Goal: Information Seeking & Learning: Learn about a topic

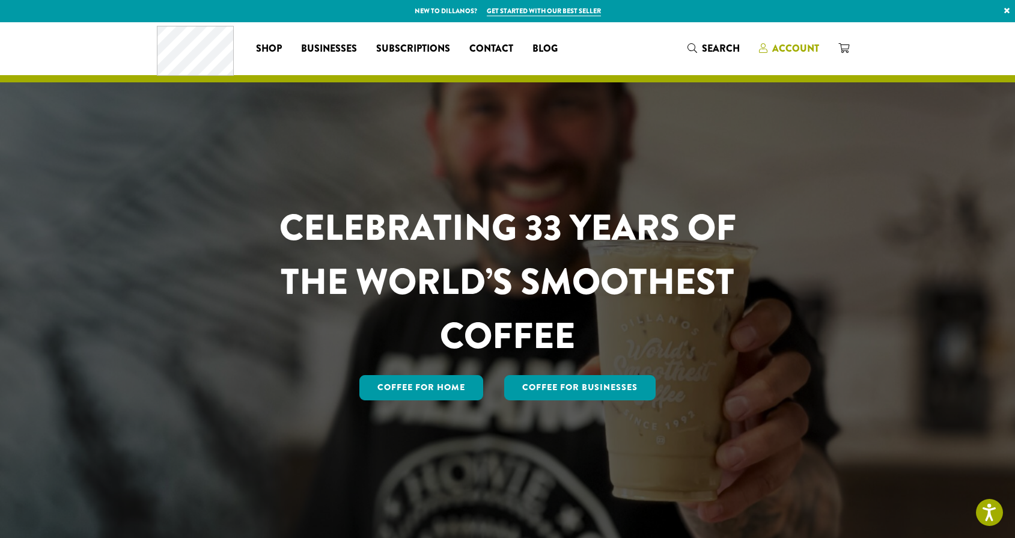
click at [780, 57] on link "Account" at bounding box center [789, 48] width 79 height 20
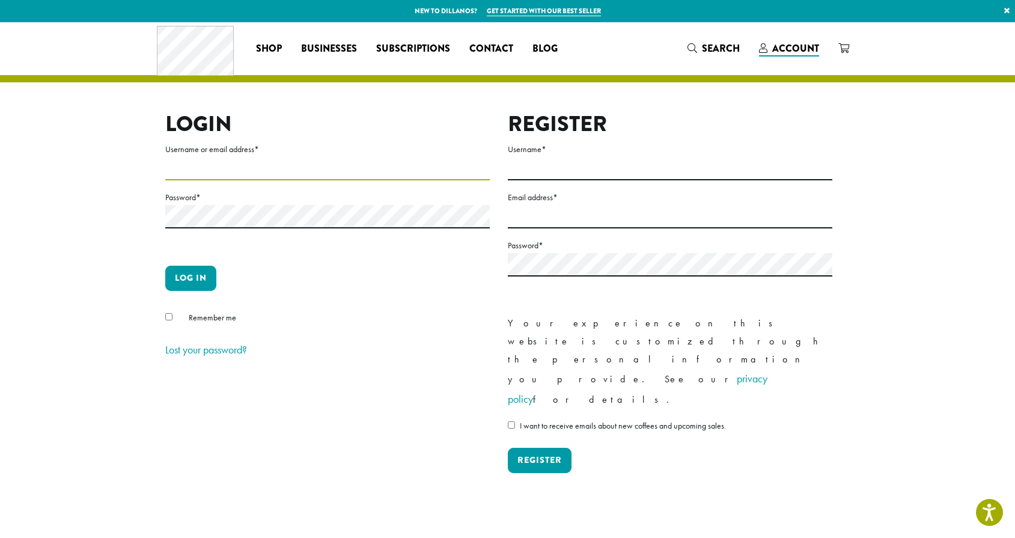
click at [227, 164] on input "Username or email address *" at bounding box center [327, 168] width 325 height 23
type input "**********"
click at [191, 278] on button "Log in" at bounding box center [190, 278] width 51 height 25
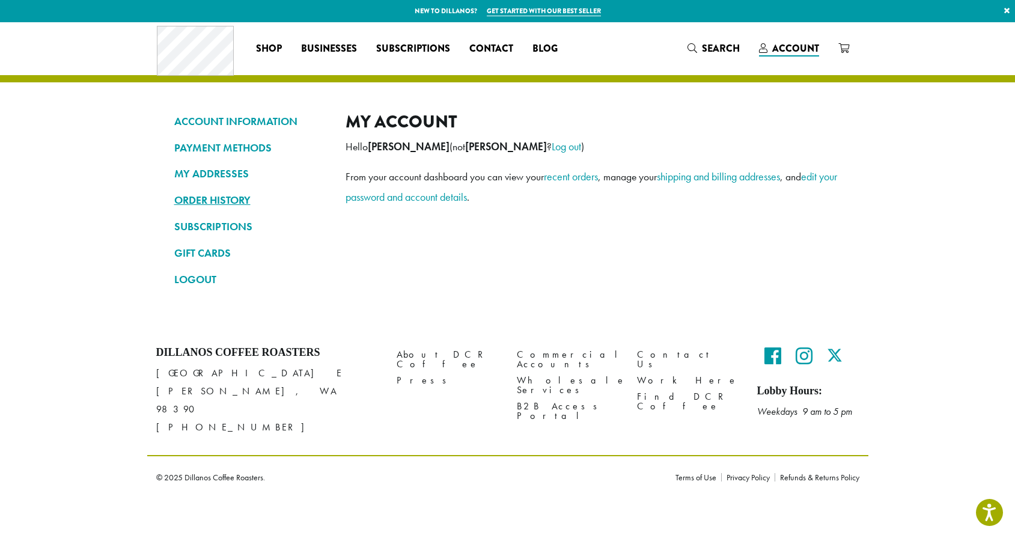
click at [228, 193] on link "ORDER HISTORY" at bounding box center [250, 200] width 153 height 20
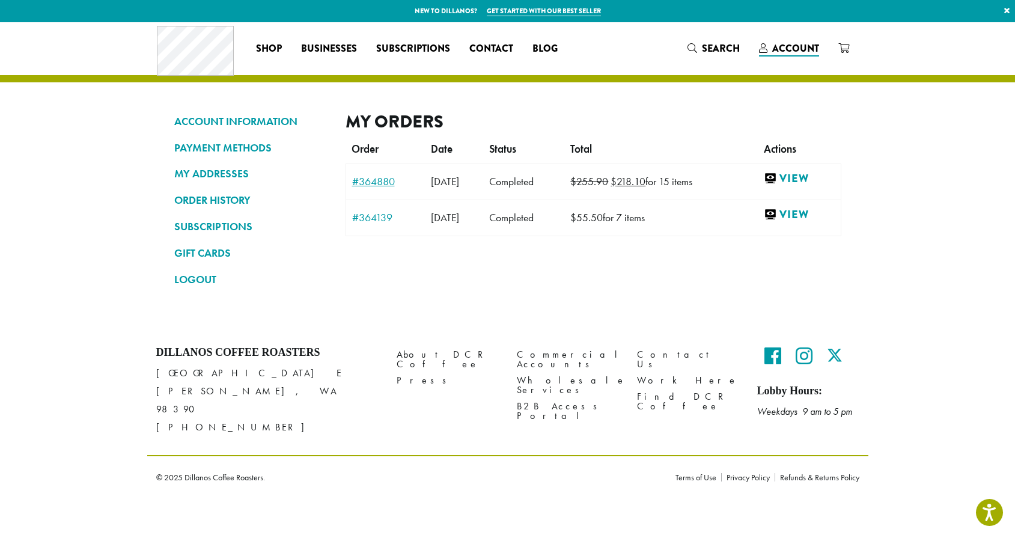
click at [375, 181] on link "#364880" at bounding box center [385, 181] width 67 height 11
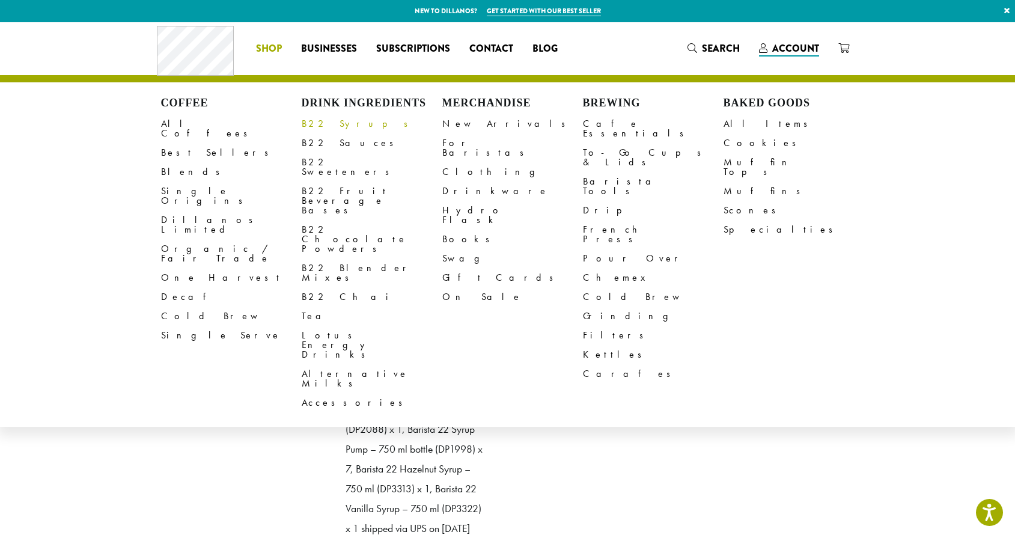
click at [341, 124] on link "B22 Syrups" at bounding box center [372, 123] width 141 height 19
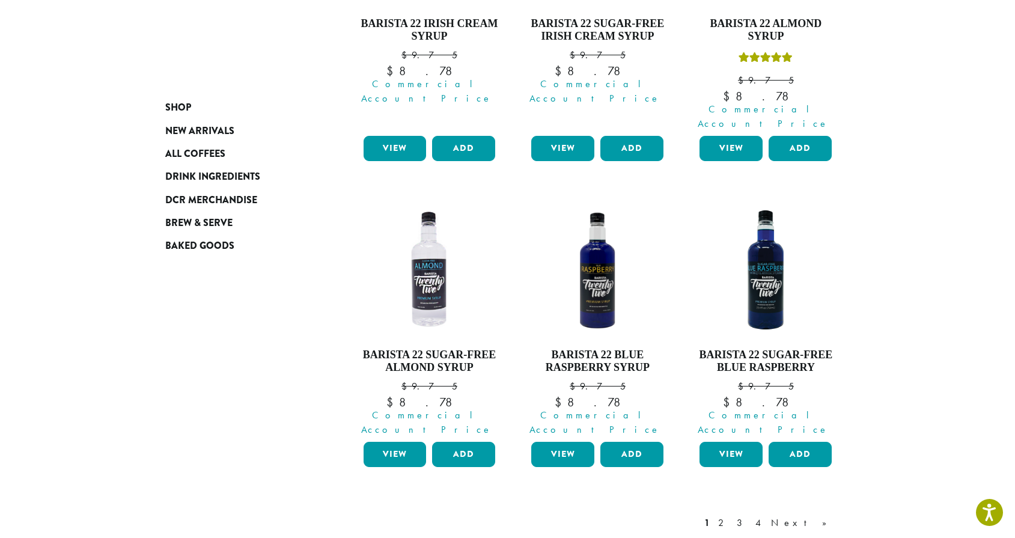
scroll to position [999, 0]
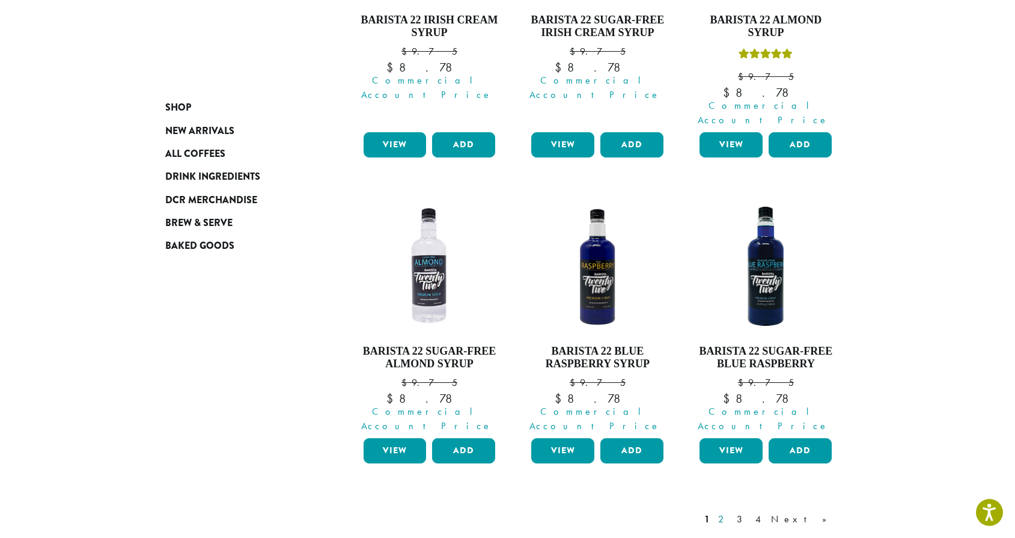
click at [731, 512] on link "2" at bounding box center [723, 519] width 15 height 14
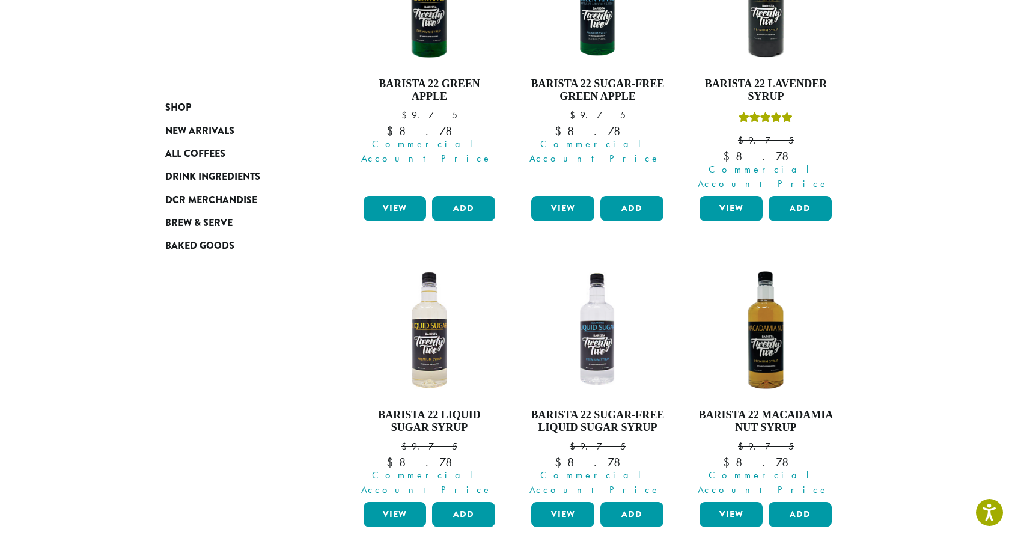
scroll to position [925, 0]
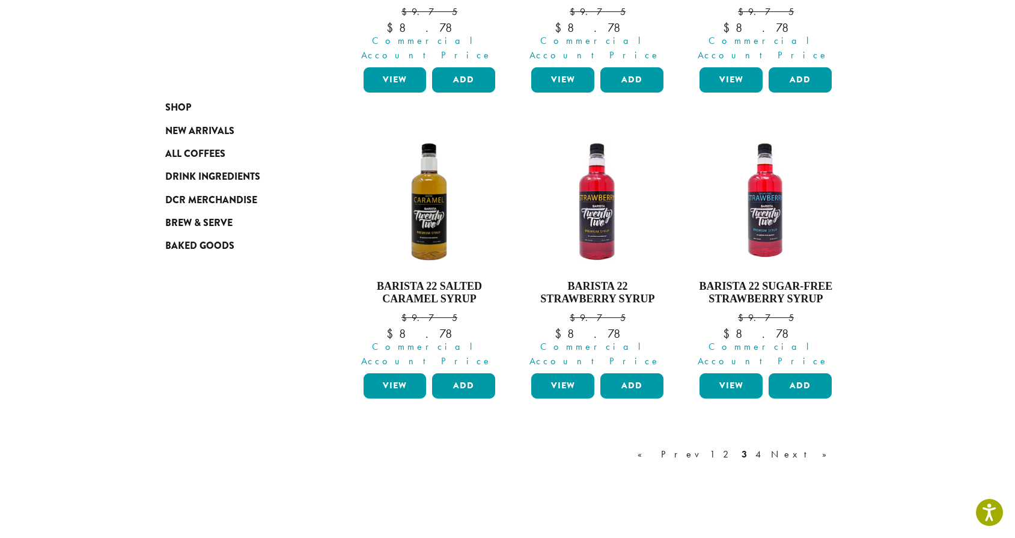
scroll to position [1031, 0]
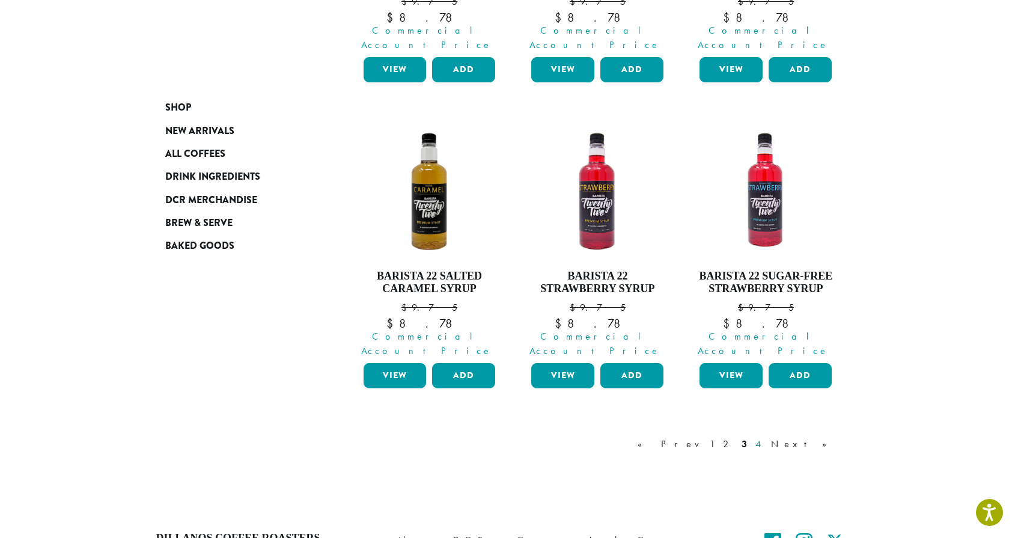
click at [765, 437] on link "4" at bounding box center [759, 444] width 12 height 14
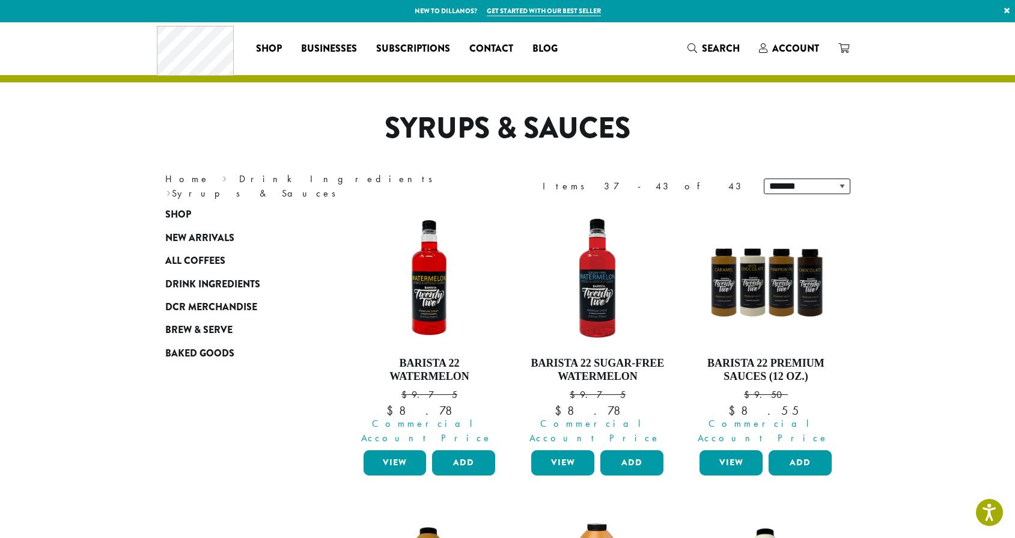
scroll to position [-5, 0]
